Goal: Contribute content

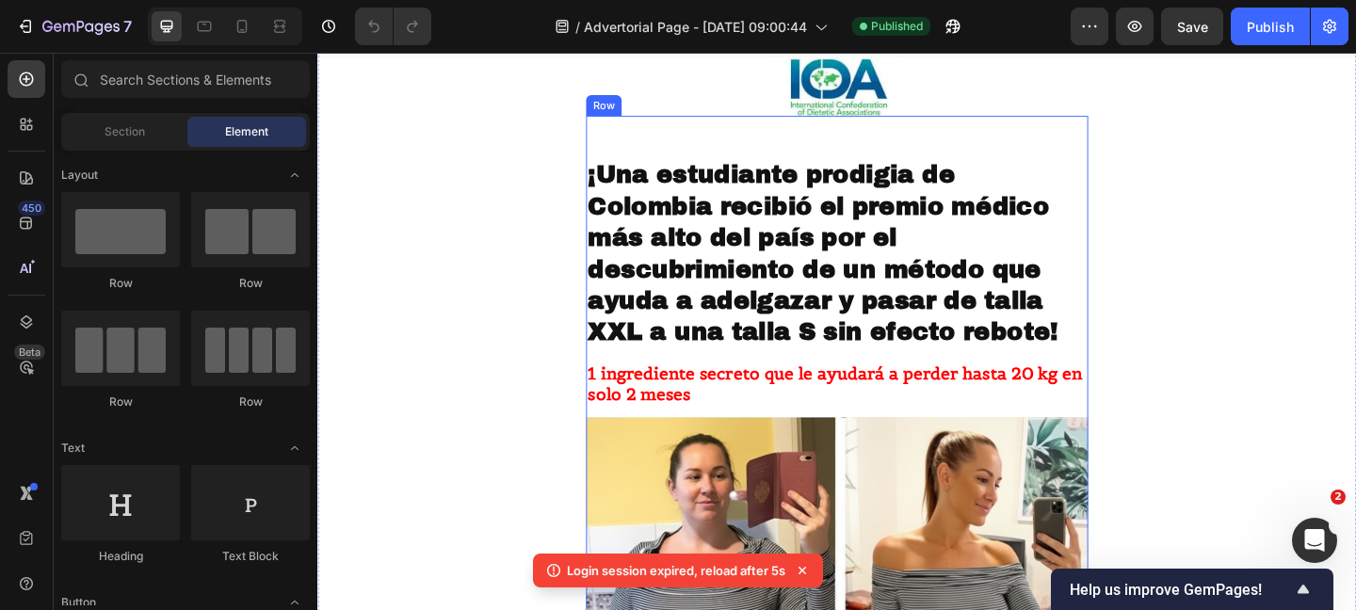
scroll to position [182, 0]
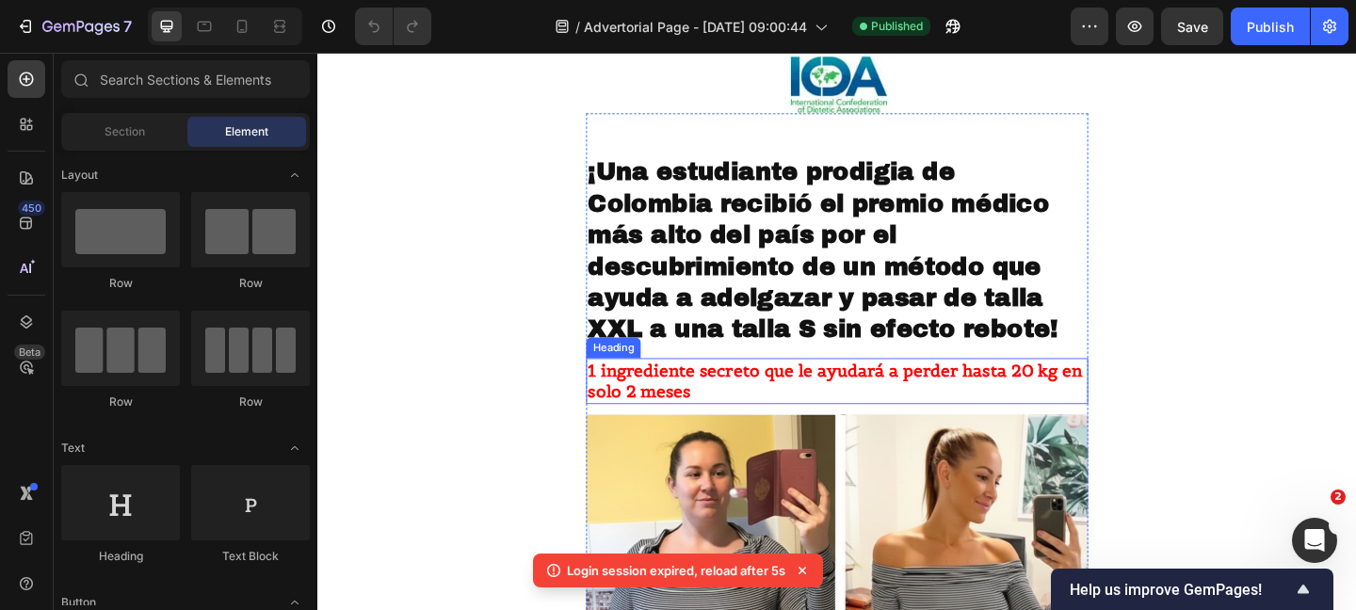
click at [720, 400] on strong "1 ingrediente secreto que le ayudará a perder hasta 20 kg en solo 2 meses" at bounding box center [880, 410] width 538 height 46
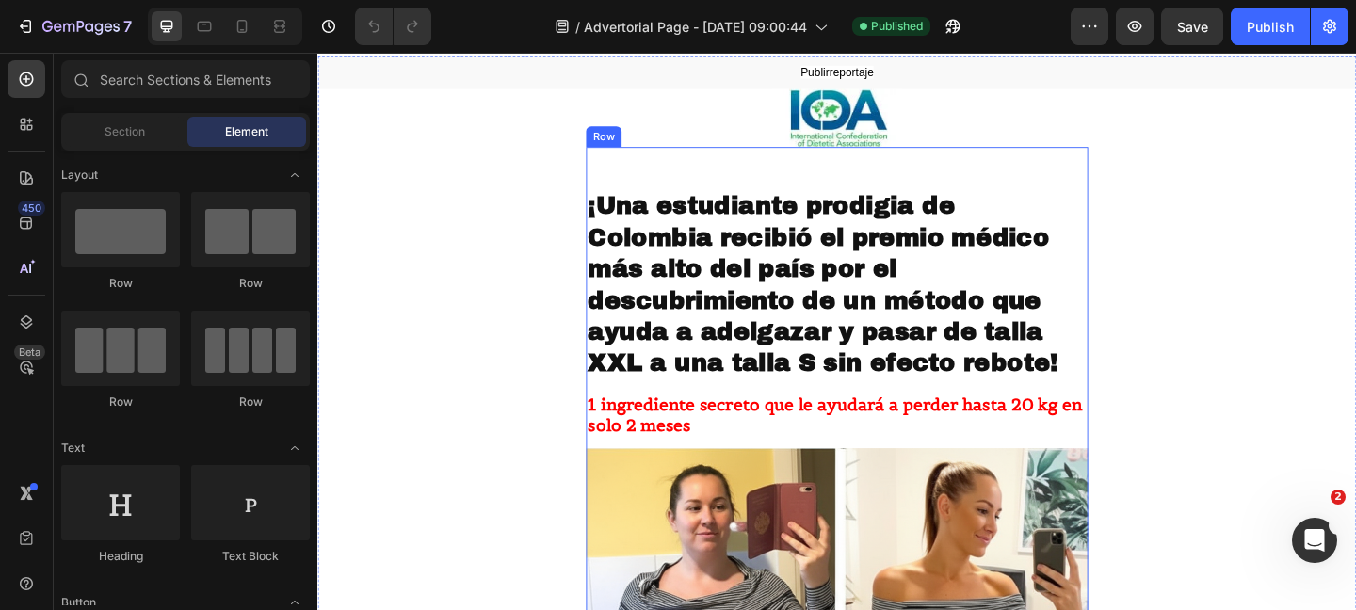
scroll to position [221, 0]
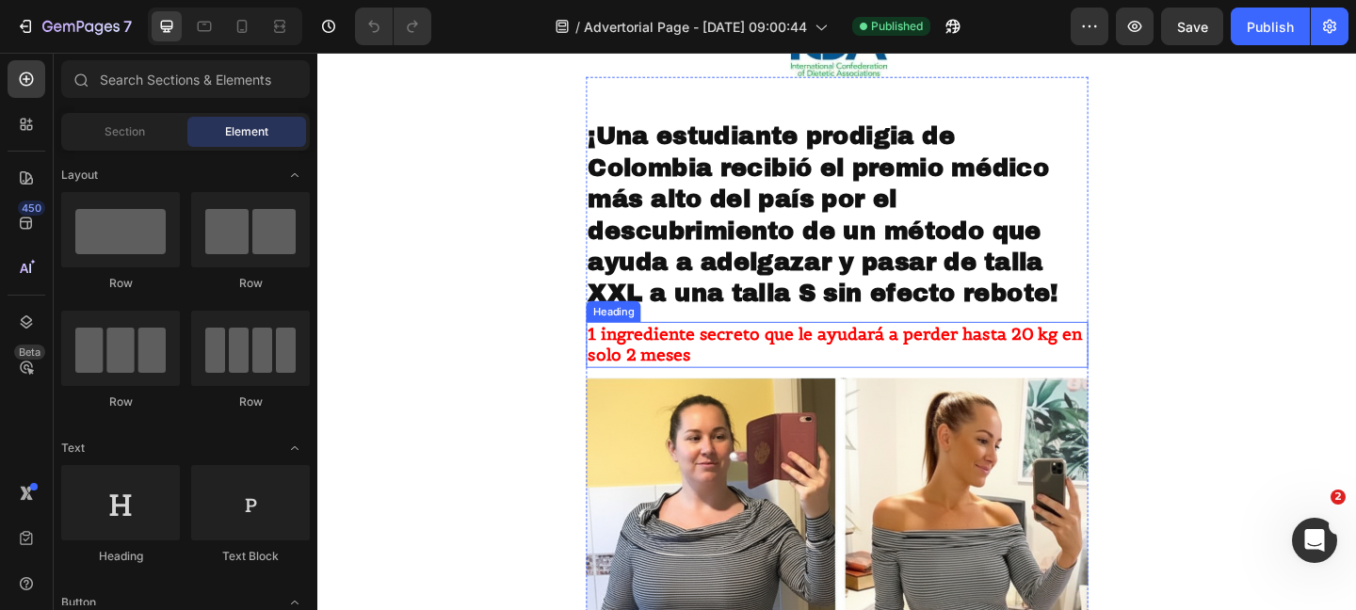
click at [752, 381] on h2 "1 ingrediente secreto que le ayudará a perder hasta 20 kg en solo 2 meses" at bounding box center [882, 370] width 546 height 50
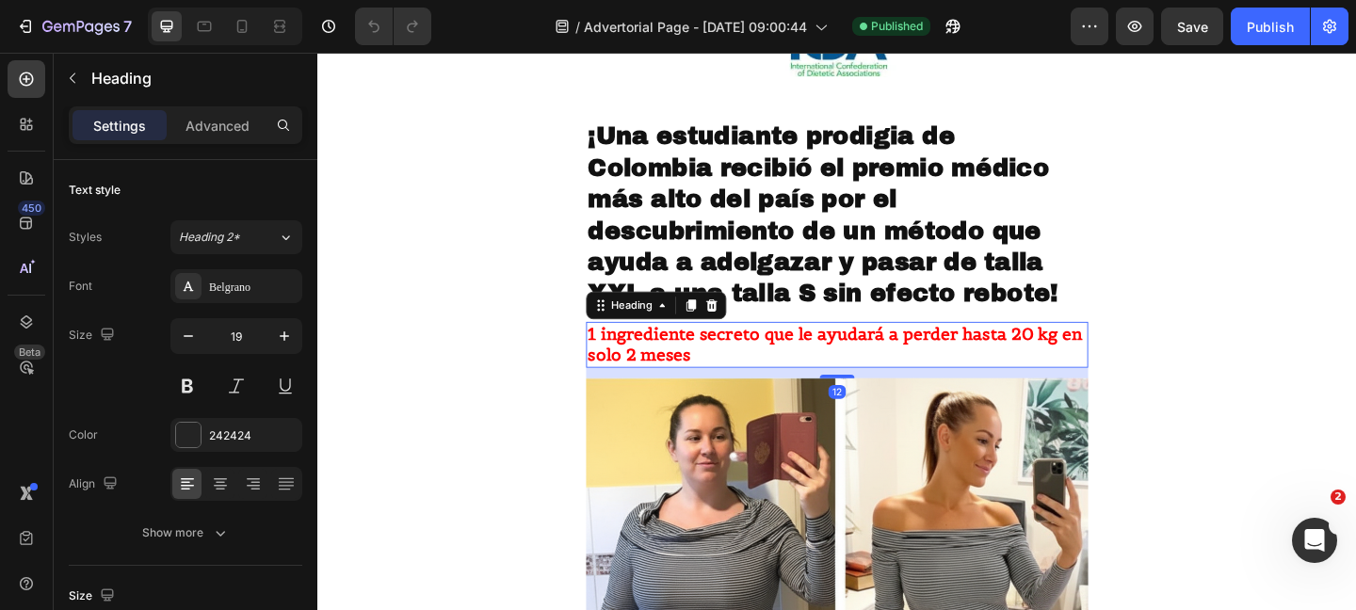
click at [752, 381] on h2 "1 ingrediente secreto que le ayudará a perder hasta 20 kg en solo 2 meses" at bounding box center [882, 370] width 546 height 50
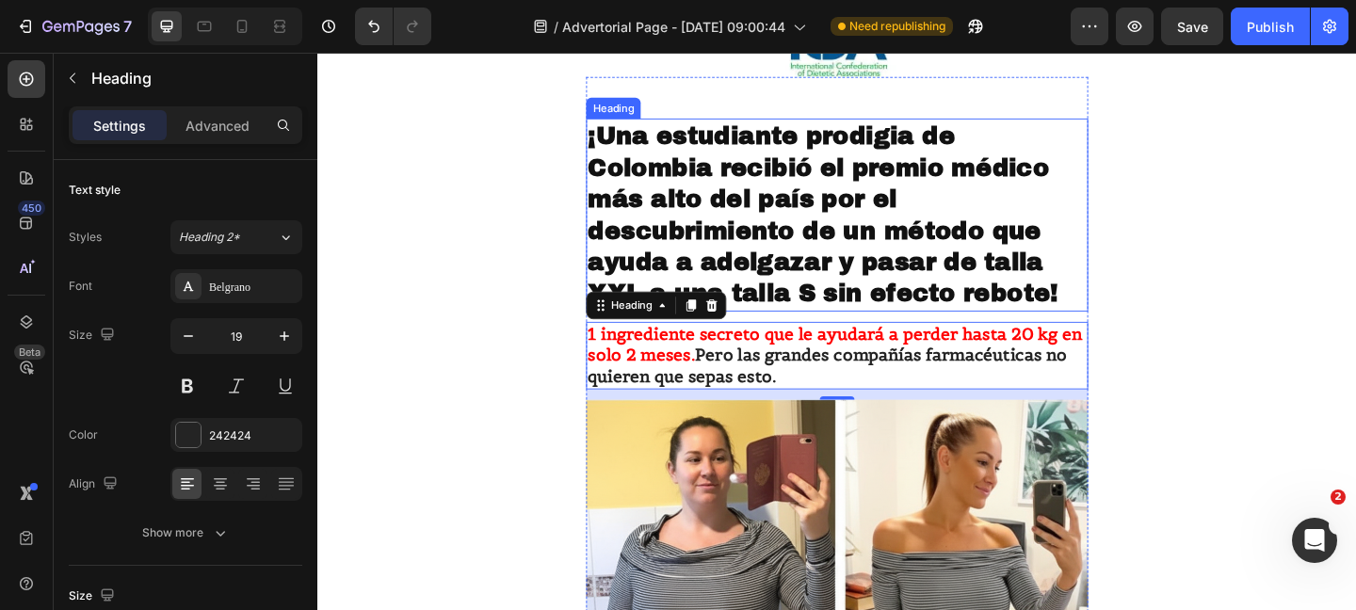
click at [984, 273] on strong "¡Una estudiante prodigia de Colombia recibió el premio médico más alto del país…" at bounding box center [866, 228] width 511 height 201
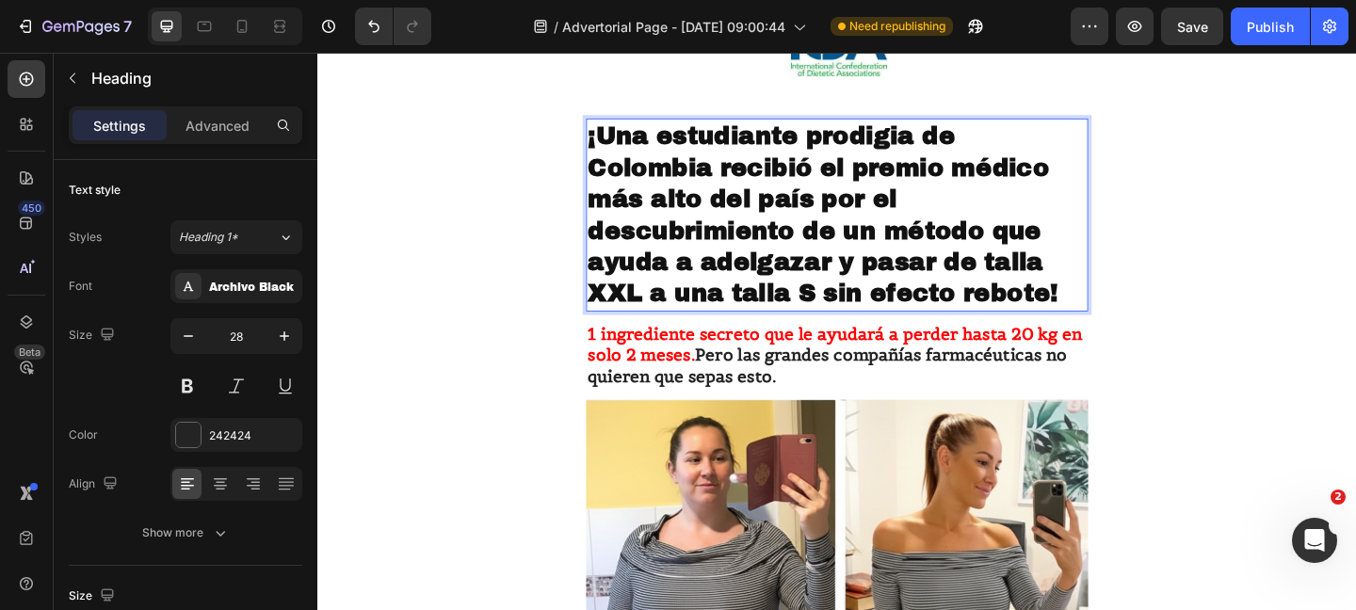
click at [870, 318] on strong "¡Una estudiante prodigia de Colombia recibió el premio médico más alto del país…" at bounding box center [866, 228] width 511 height 201
drag, startPoint x: 870, startPoint y: 318, endPoint x: 1114, endPoint y: 330, distance: 244.1
click at [1114, 330] on p "¡Una estudiante prodigia de Colombia recibió el premio médico más alto del país…" at bounding box center [882, 228] width 542 height 205
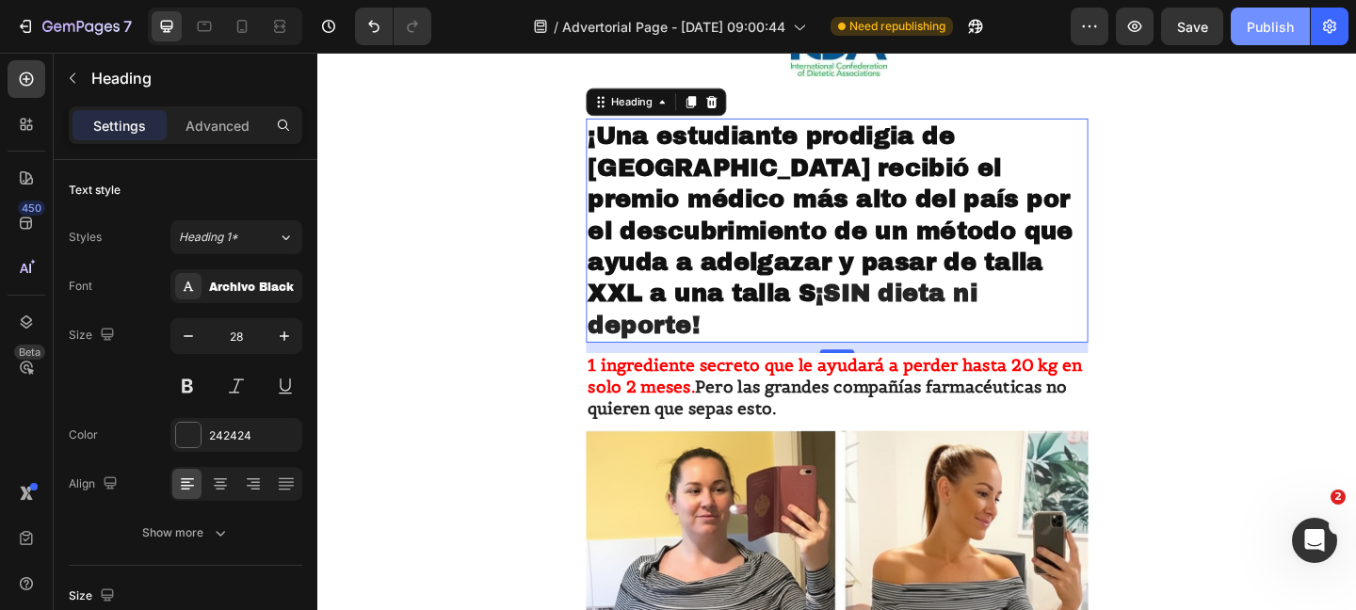
click at [1250, 12] on button "Publish" at bounding box center [1269, 27] width 79 height 38
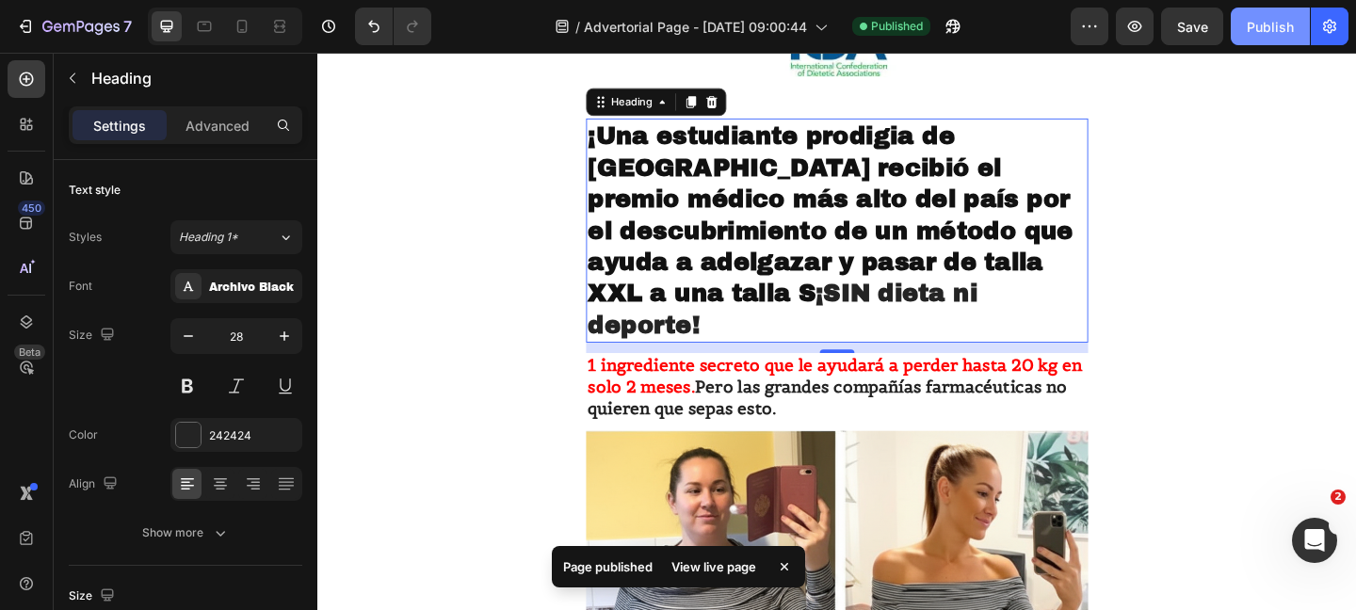
click at [1252, 19] on div "Publish" at bounding box center [1269, 27] width 47 height 20
